Goal: Task Accomplishment & Management: Manage account settings

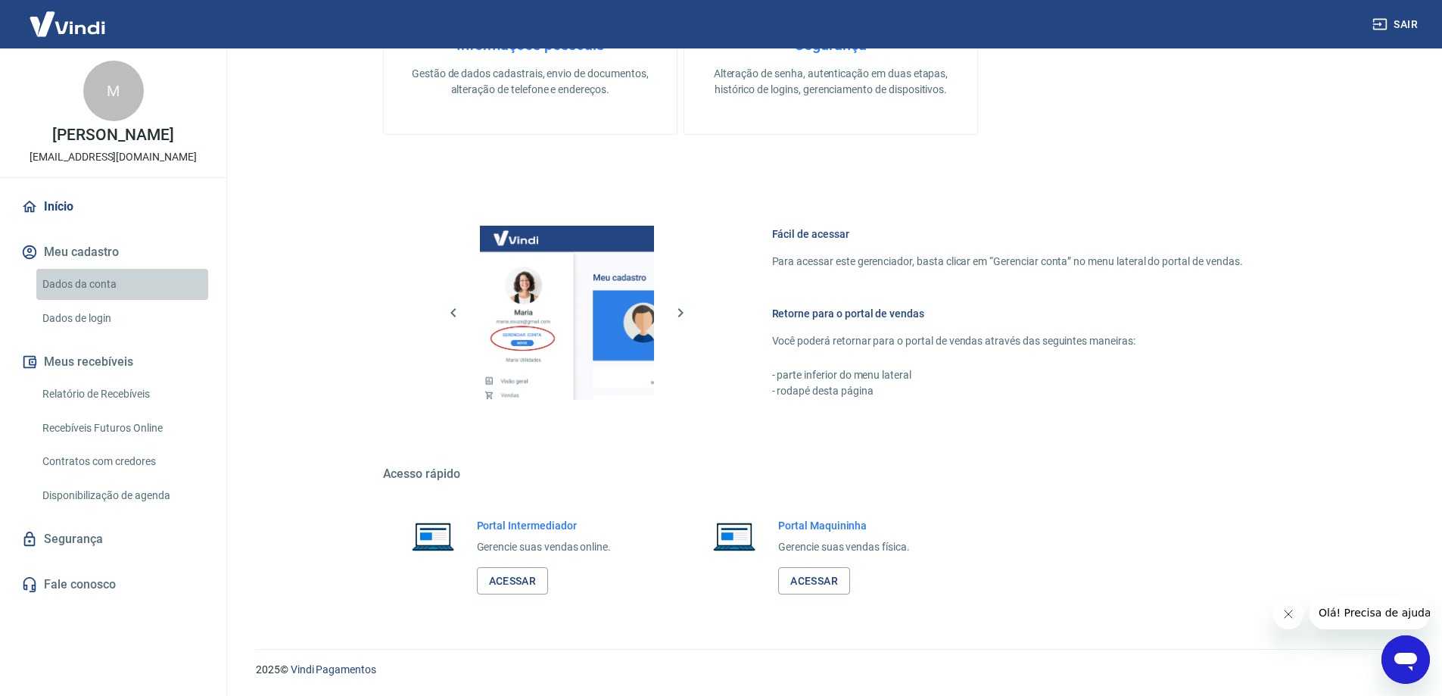
click at [96, 288] on link "Dados da conta" at bounding box center [122, 284] width 172 height 31
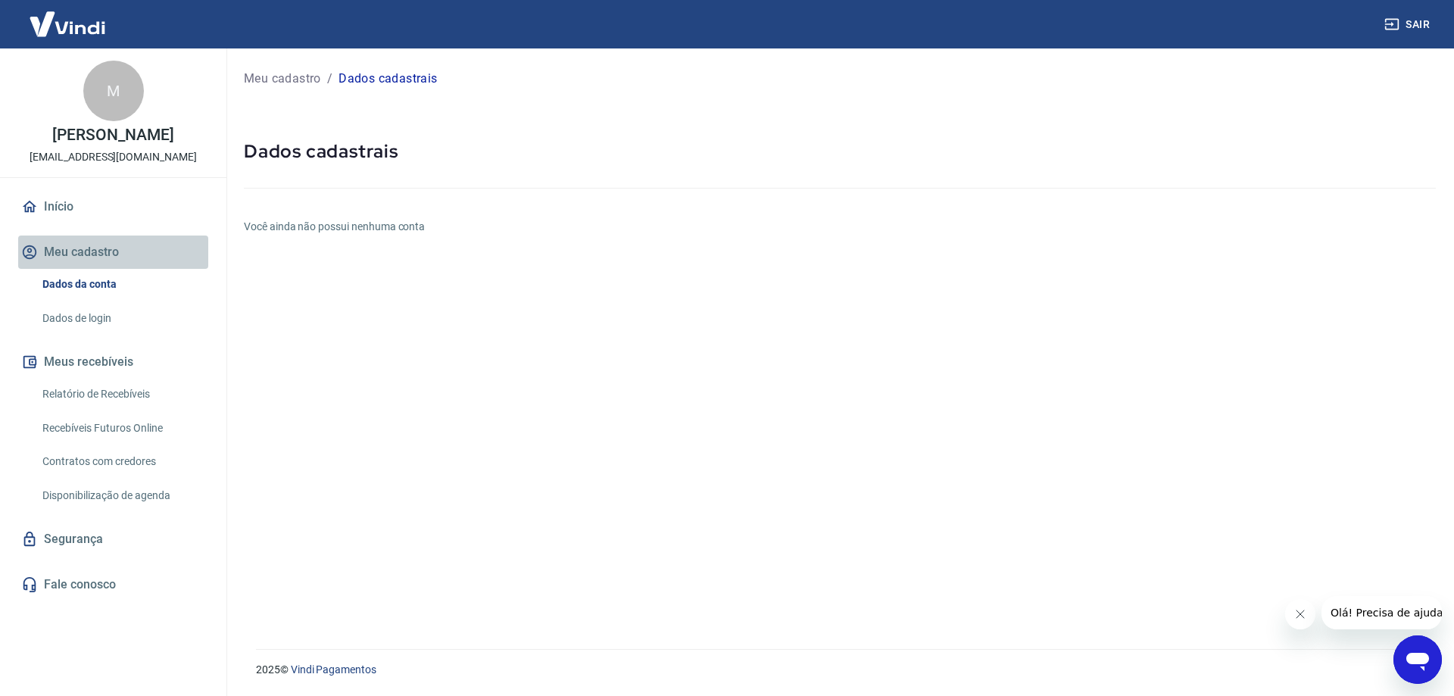
click at [102, 242] on button "Meu cadastro" at bounding box center [113, 251] width 190 height 33
click at [113, 254] on button "Meu cadastro" at bounding box center [113, 251] width 190 height 33
drag, startPoint x: 82, startPoint y: 315, endPoint x: 59, endPoint y: 374, distance: 63.3
click at [83, 315] on link "Dados de login" at bounding box center [122, 318] width 172 height 31
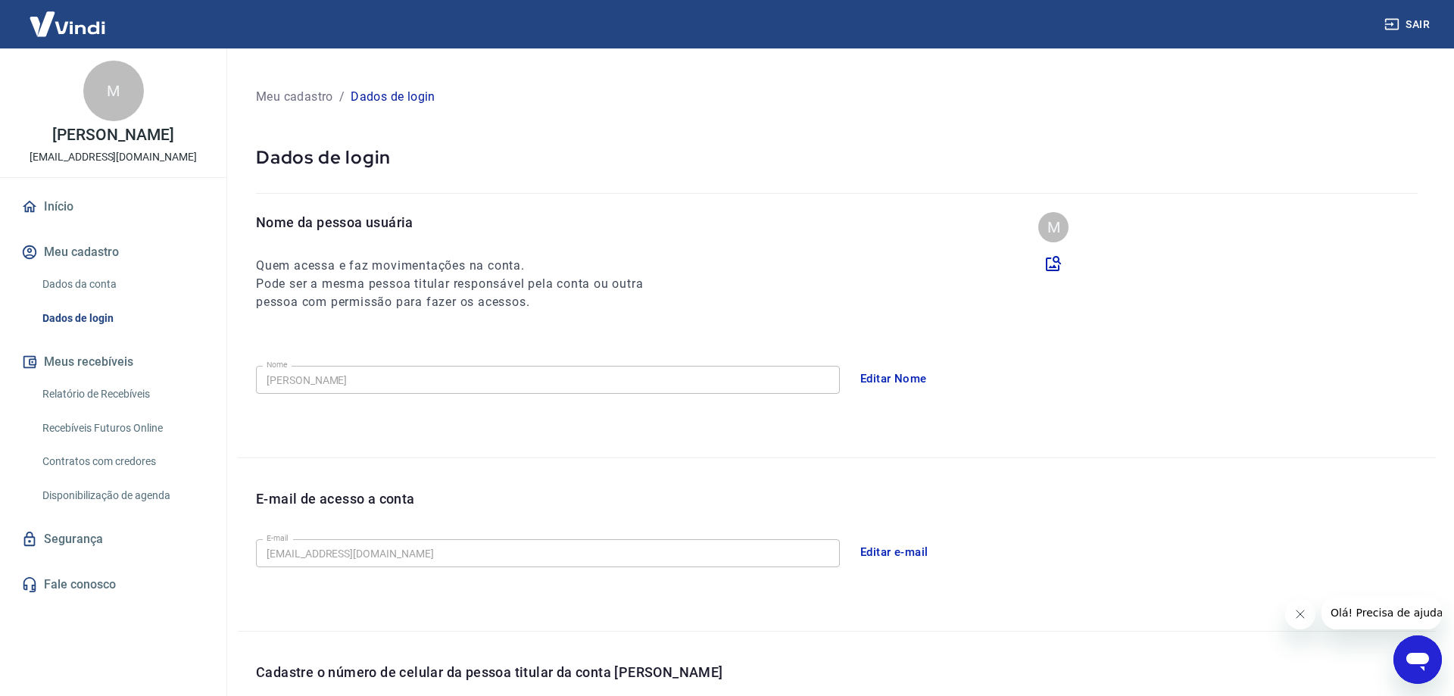
type input "[PHONE_NUMBER]"
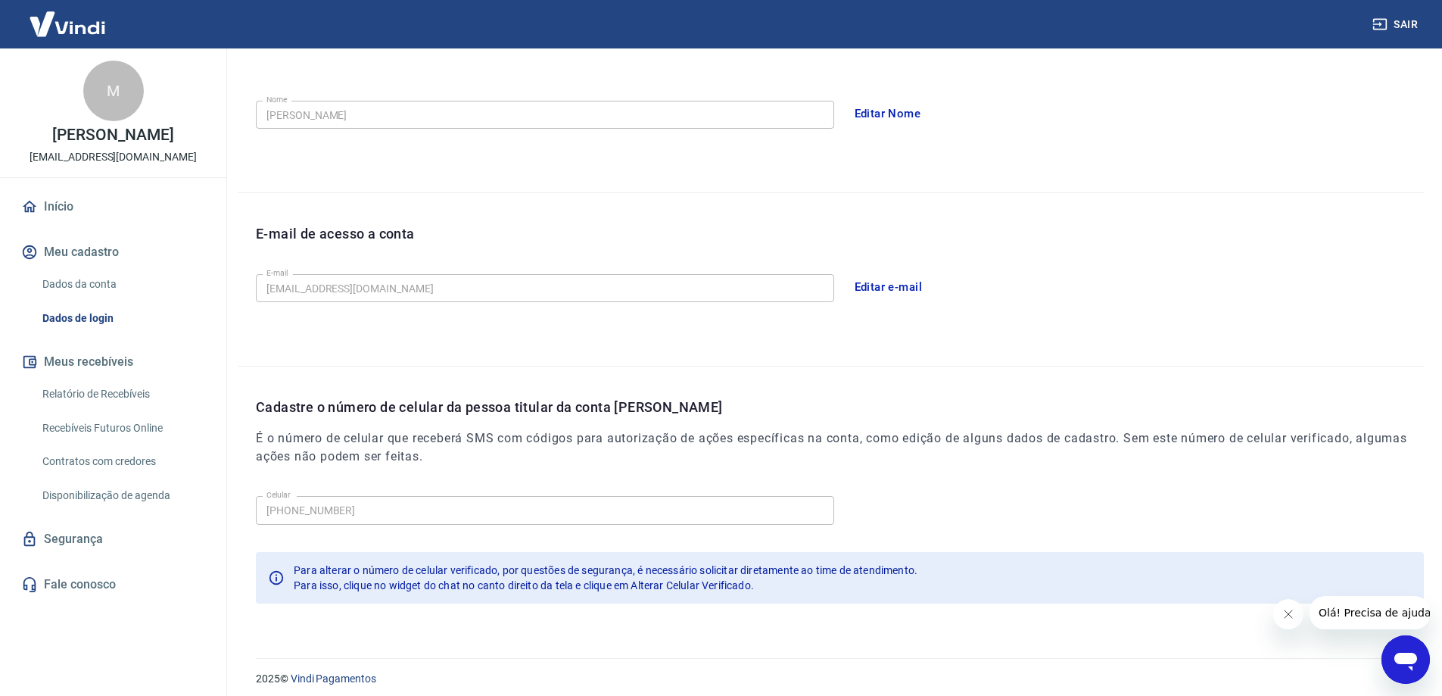
scroll to position [274, 0]
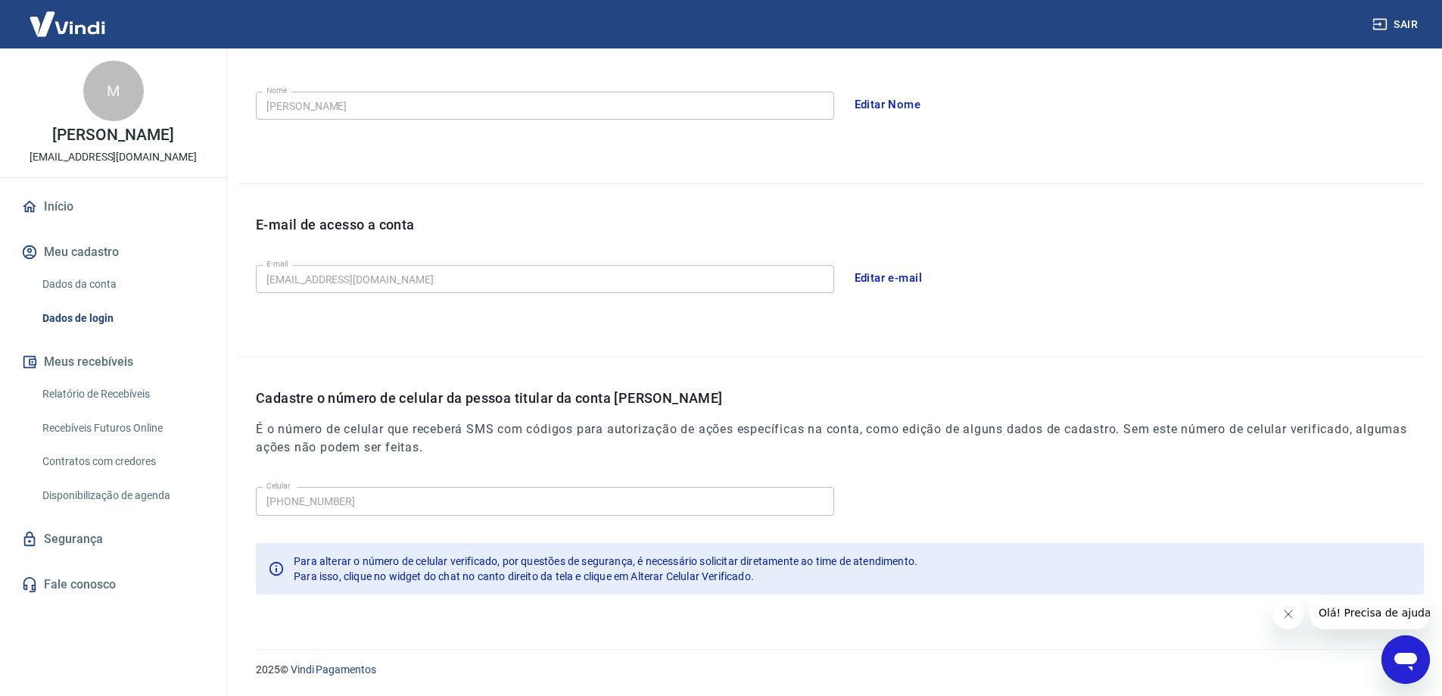
click at [87, 276] on link "Dados da conta" at bounding box center [122, 284] width 172 height 31
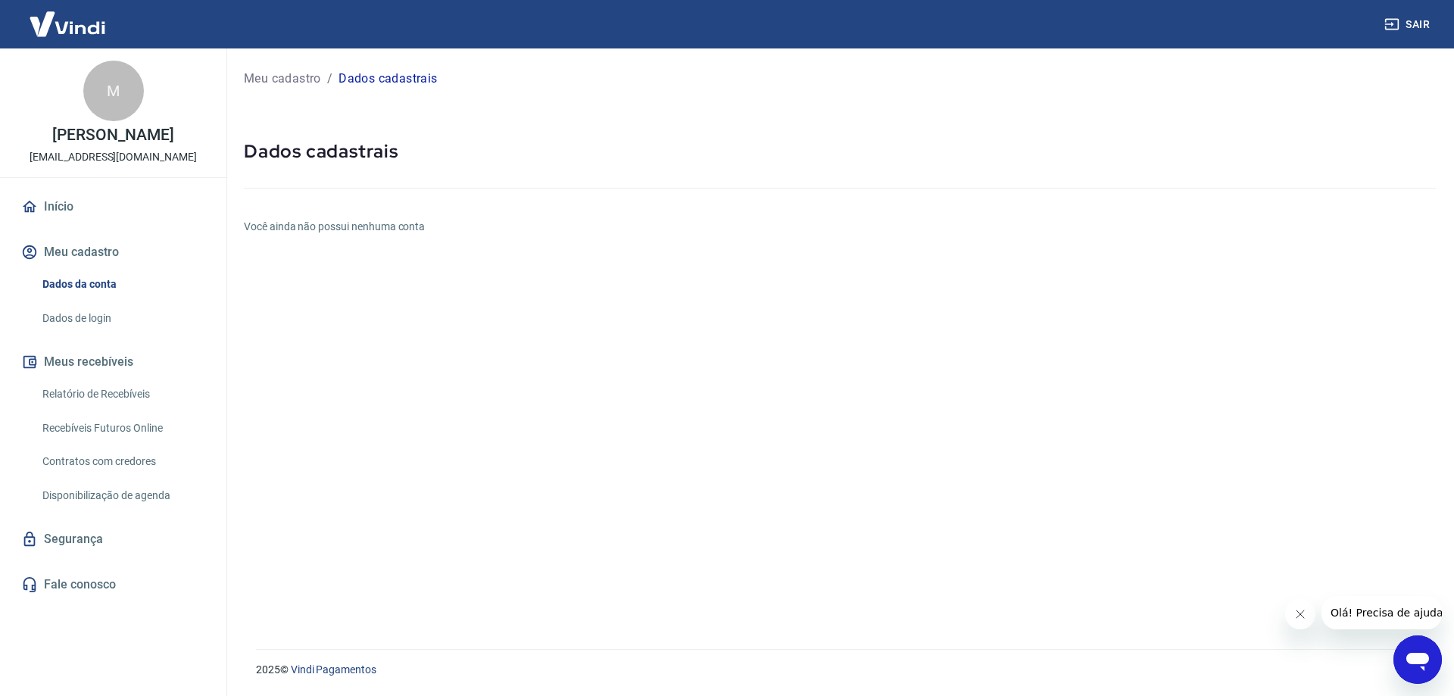
click at [104, 315] on link "Dados de login" at bounding box center [122, 318] width 172 height 31
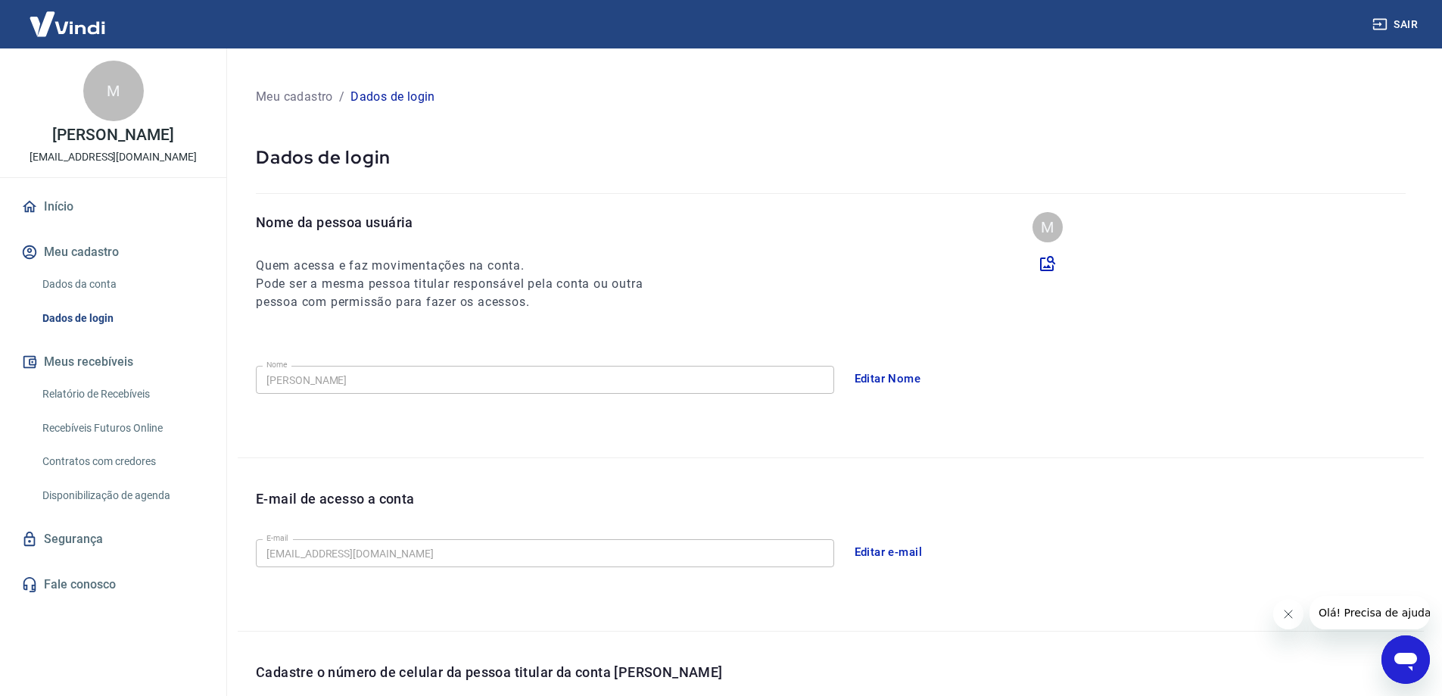
click at [304, 270] on h6 "Quem acessa e faz movimentações na conta." at bounding box center [463, 266] width 415 height 18
click at [369, 287] on h6 "Pode ser a mesma pessoa titular responsável pela conta ou outra pessoa com perm…" at bounding box center [463, 293] width 415 height 36
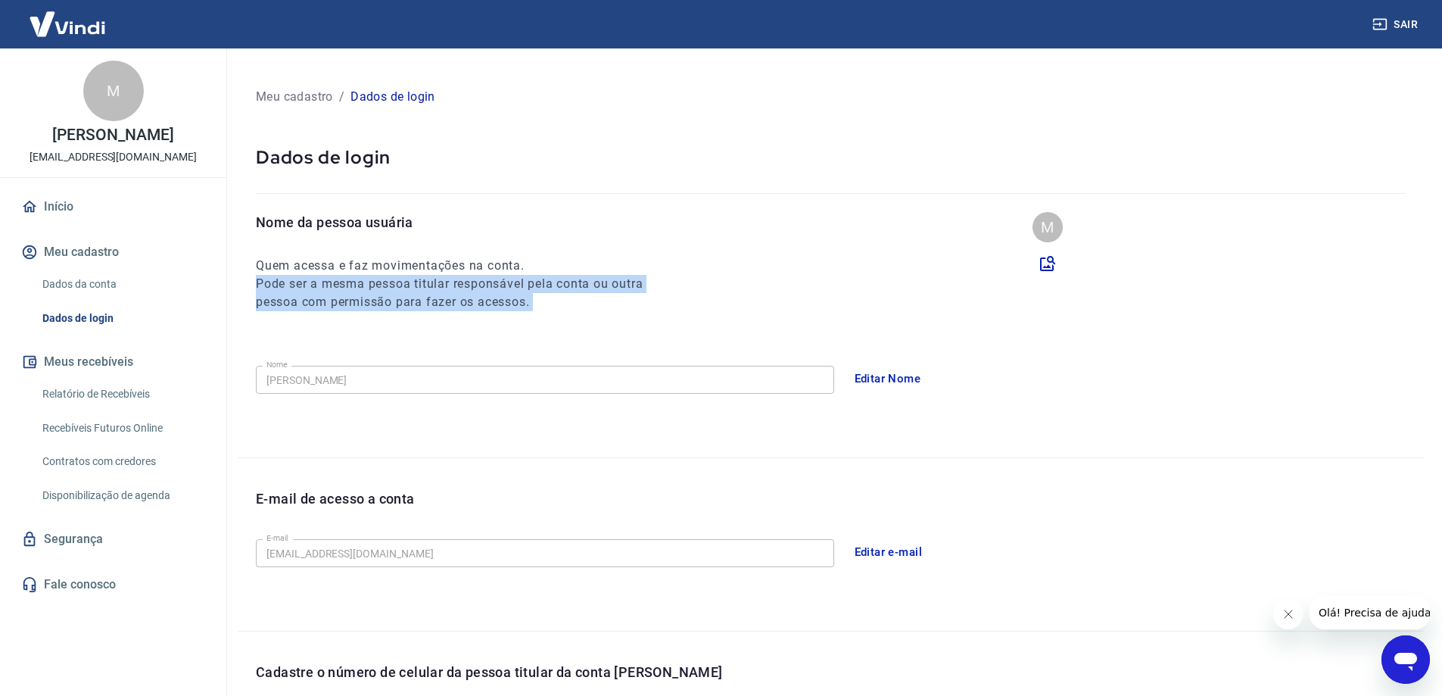
click at [369, 287] on h6 "Pode ser a mesma pessoa titular responsável pela conta ou outra pessoa com perm…" at bounding box center [463, 293] width 415 height 36
click at [1048, 264] on icon at bounding box center [1048, 263] width 18 height 18
click at [0, 0] on input "file" at bounding box center [0, 0] width 0 height 0
